Goal: Transaction & Acquisition: Purchase product/service

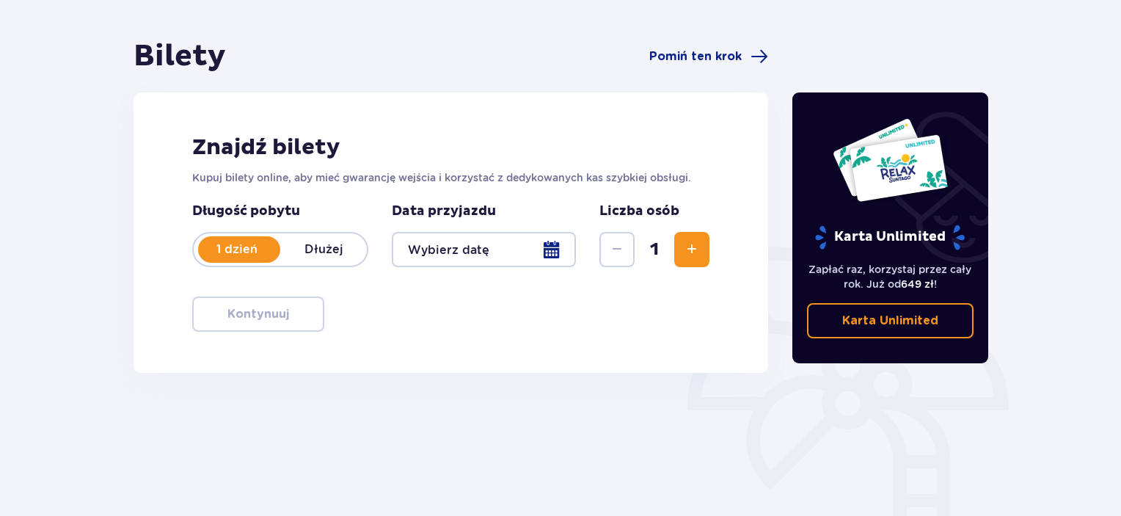
scroll to position [232, 0]
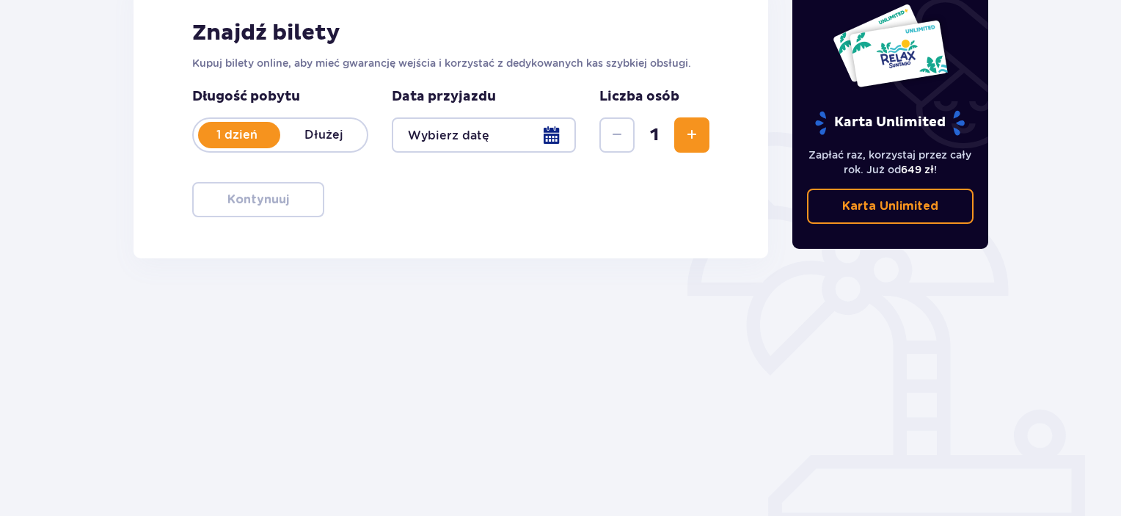
click at [525, 125] on div at bounding box center [484, 134] width 184 height 35
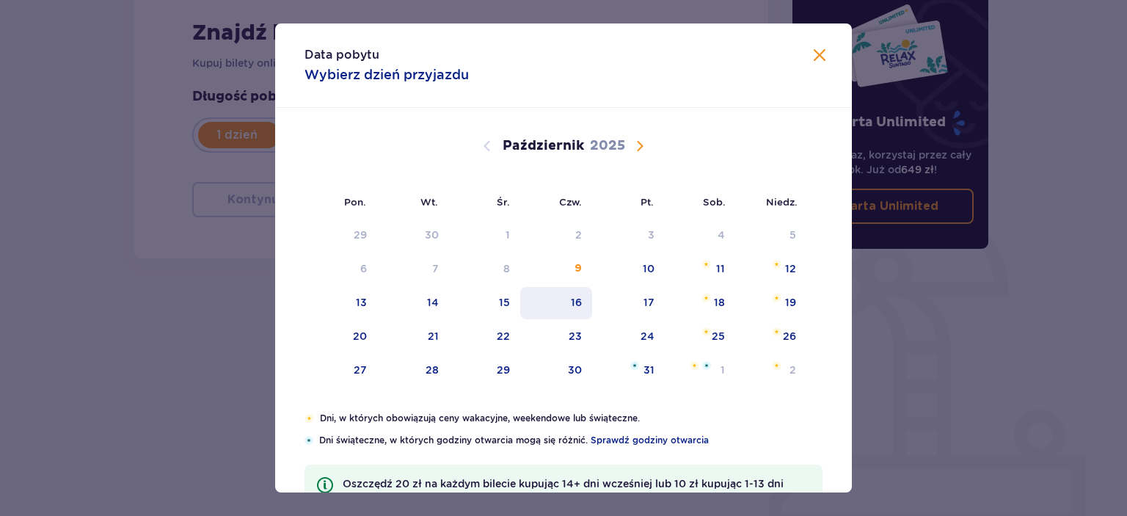
click at [583, 304] on div "16" at bounding box center [556, 303] width 73 height 32
type input "[DATE]"
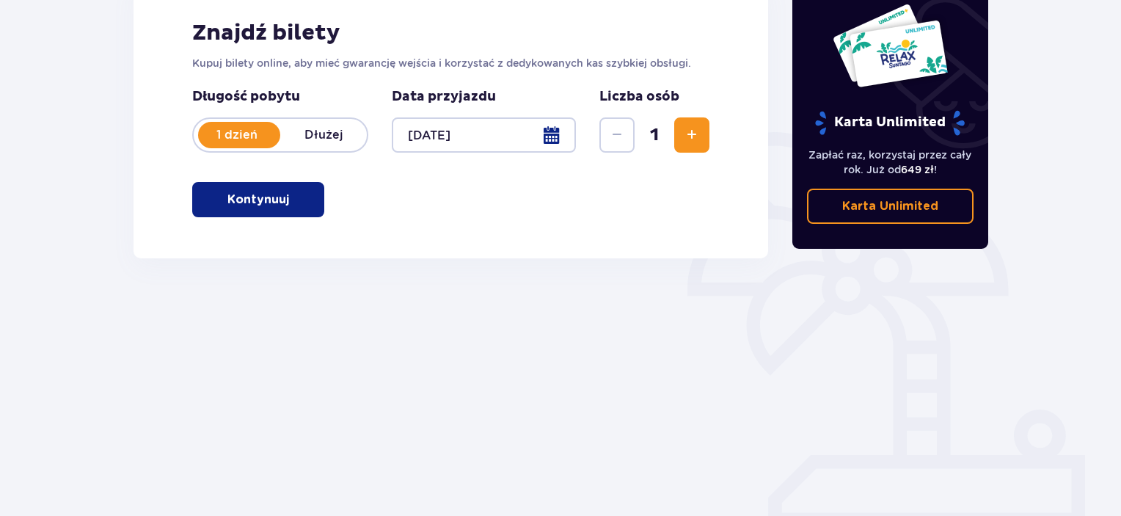
click at [305, 211] on button "Kontynuuj" at bounding box center [258, 199] width 132 height 35
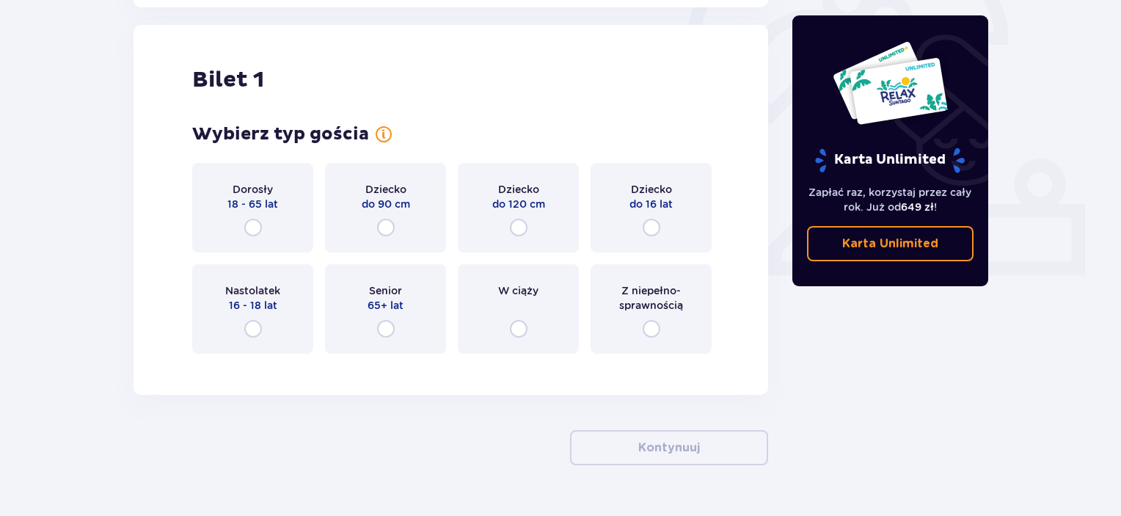
scroll to position [490, 0]
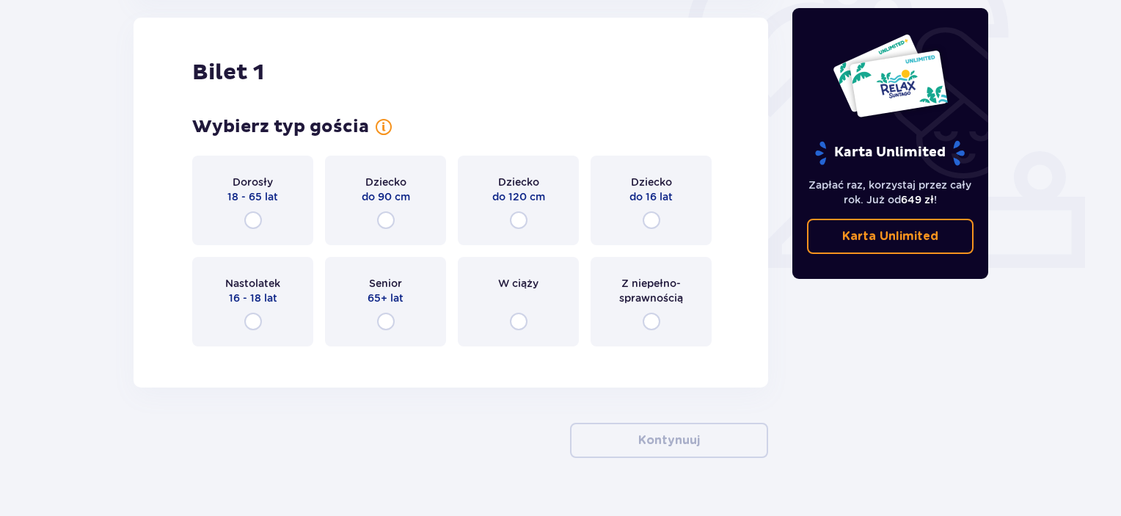
click at [382, 225] on input "radio" at bounding box center [386, 220] width 18 height 18
radio input "true"
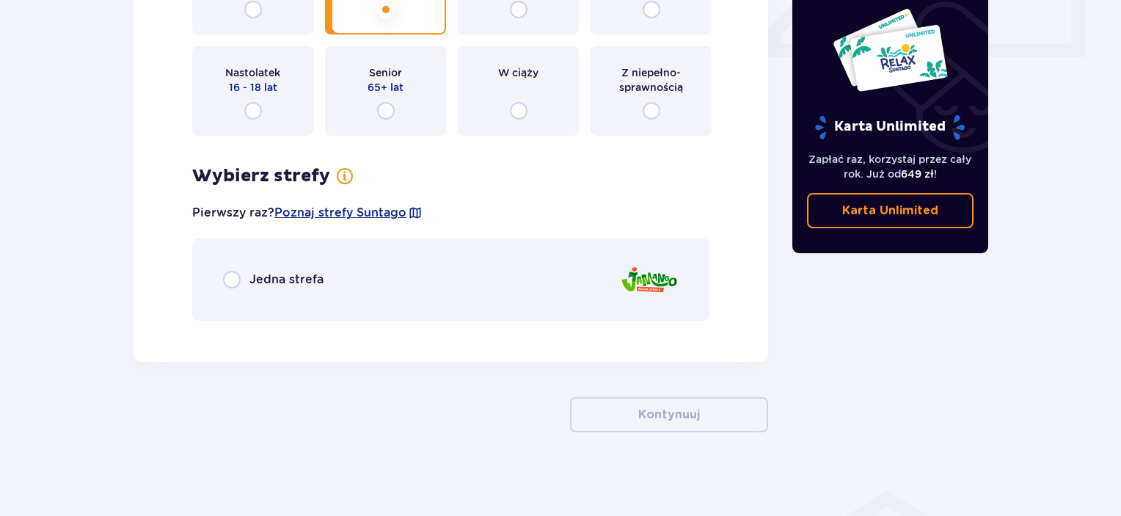
scroll to position [704, 0]
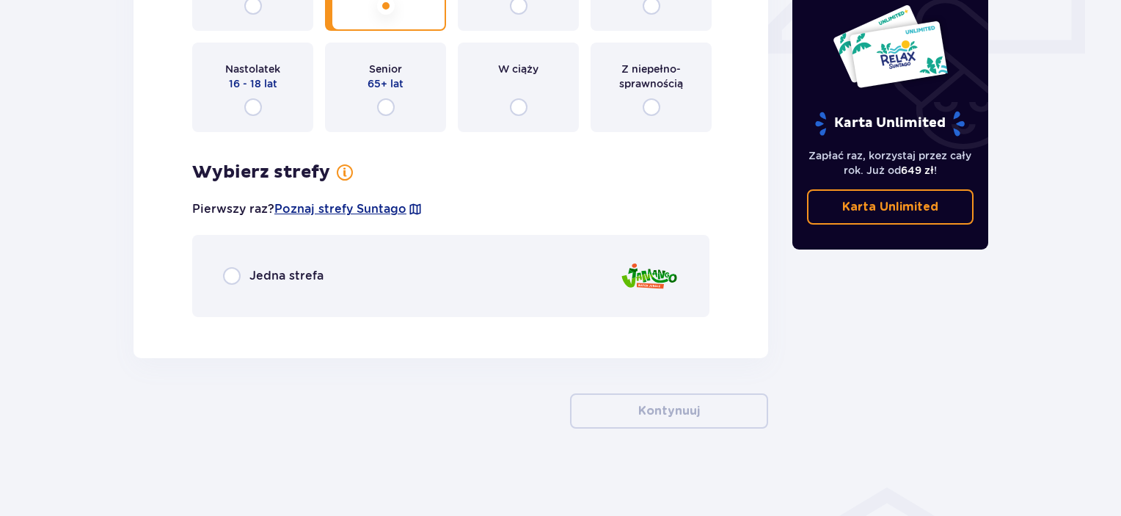
click at [230, 277] on input "radio" at bounding box center [232, 276] width 18 height 18
radio input "true"
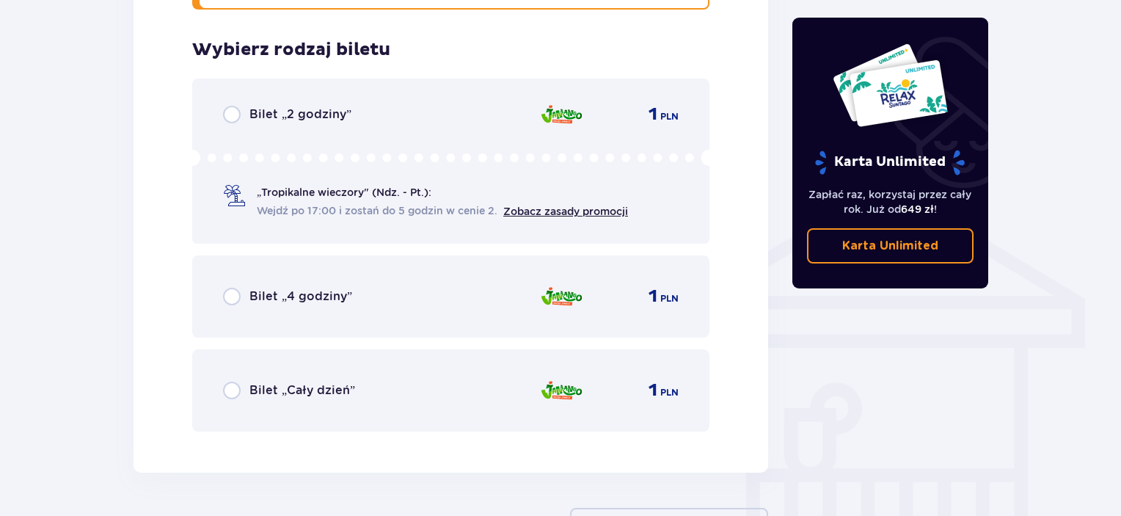
scroll to position [1033, 0]
